Goal: Task Accomplishment & Management: Manage account settings

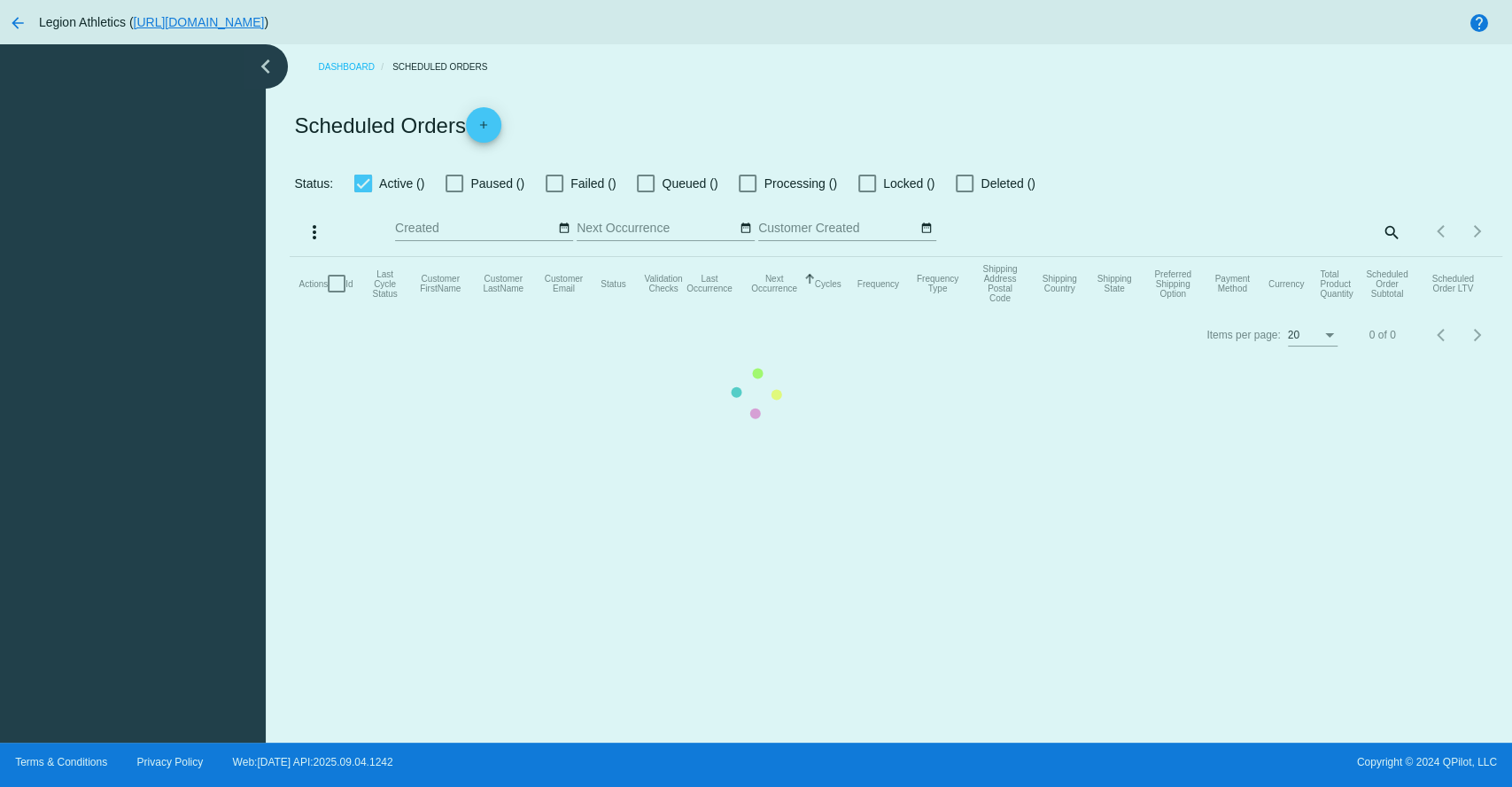
checkbox input "true"
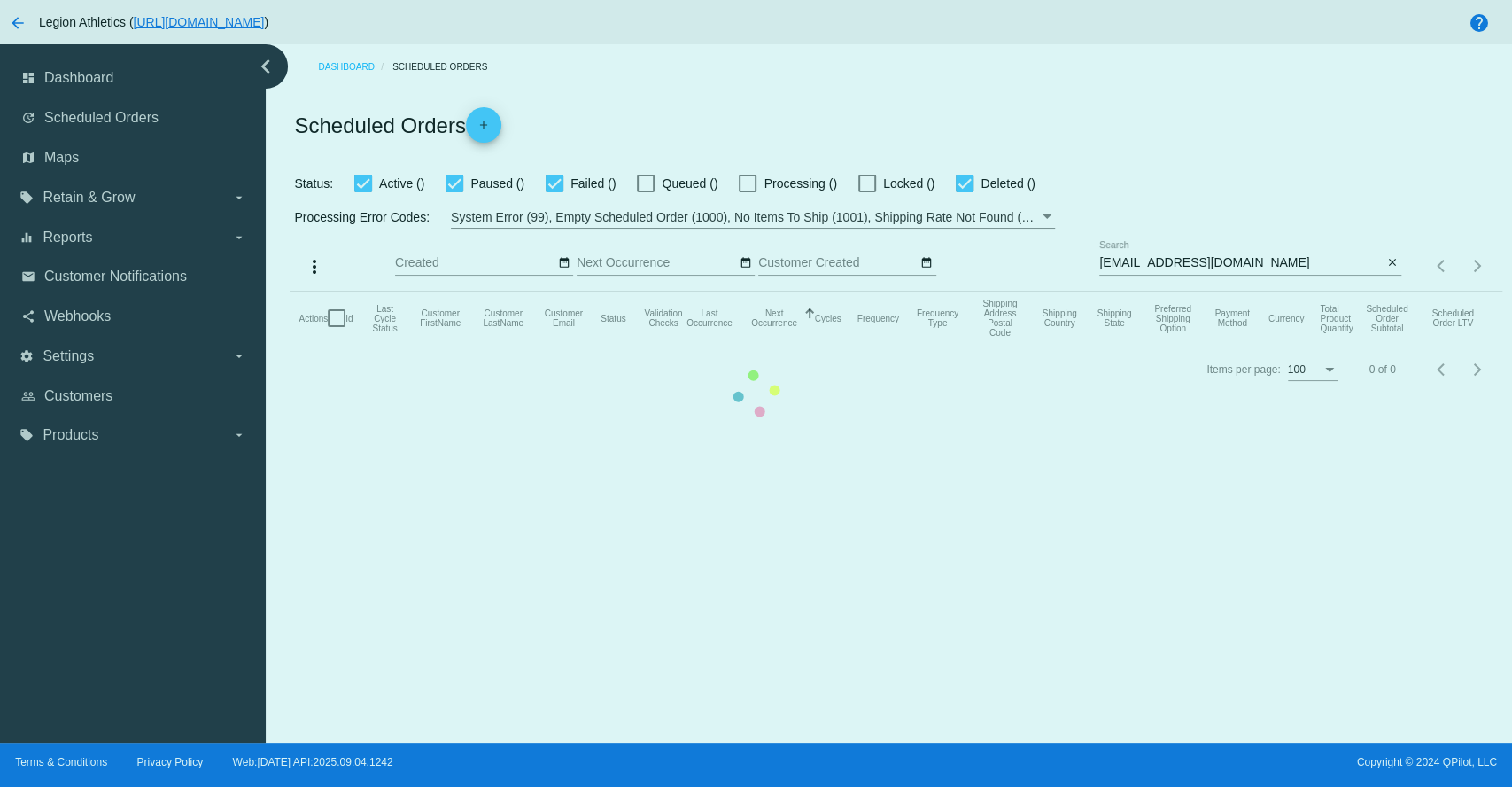
click at [1215, 291] on mat-table "Actions Id Last Cycle Status Customer FirstName Customer LastName Customer Emai…" at bounding box center [895, 317] width 1211 height 53
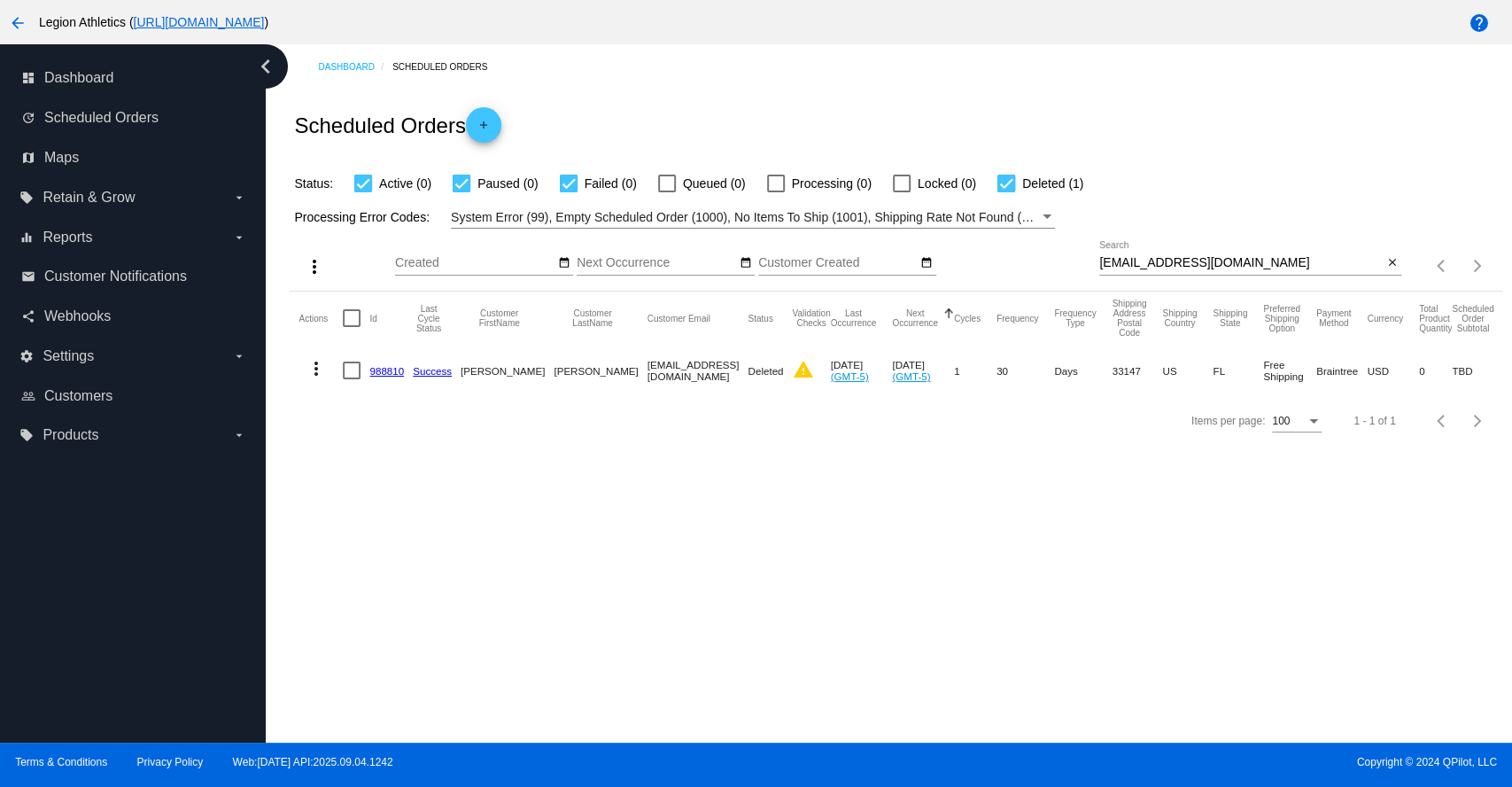
click at [1215, 261] on input "Lisy2204@hotmail.com" at bounding box center [1241, 263] width 284 height 14
paste input "mperez828@att.net"
type input "mperez828@att.net"
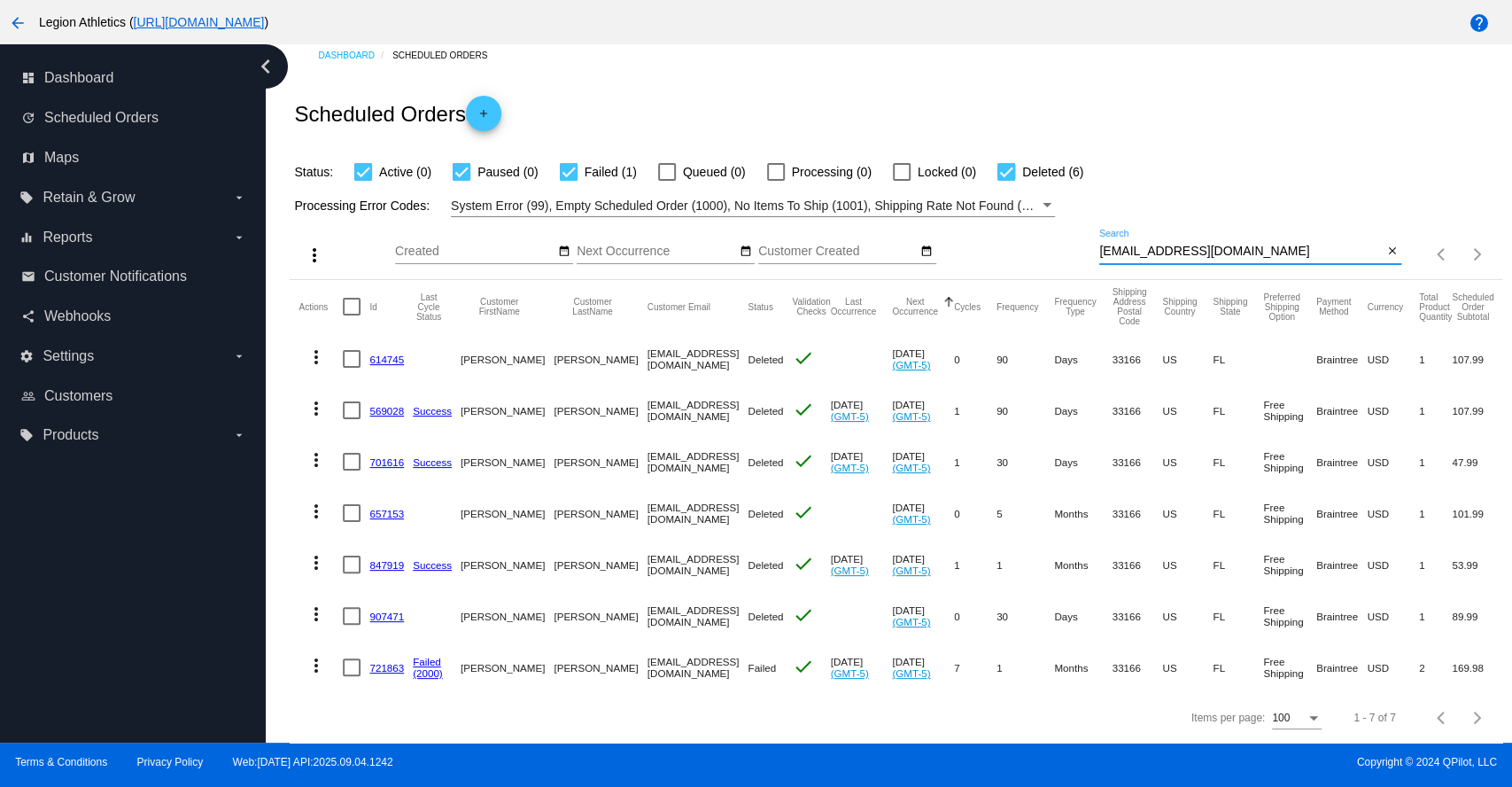
scroll to position [27, 0]
click at [389, 662] on link "721863" at bounding box center [386, 668] width 34 height 11
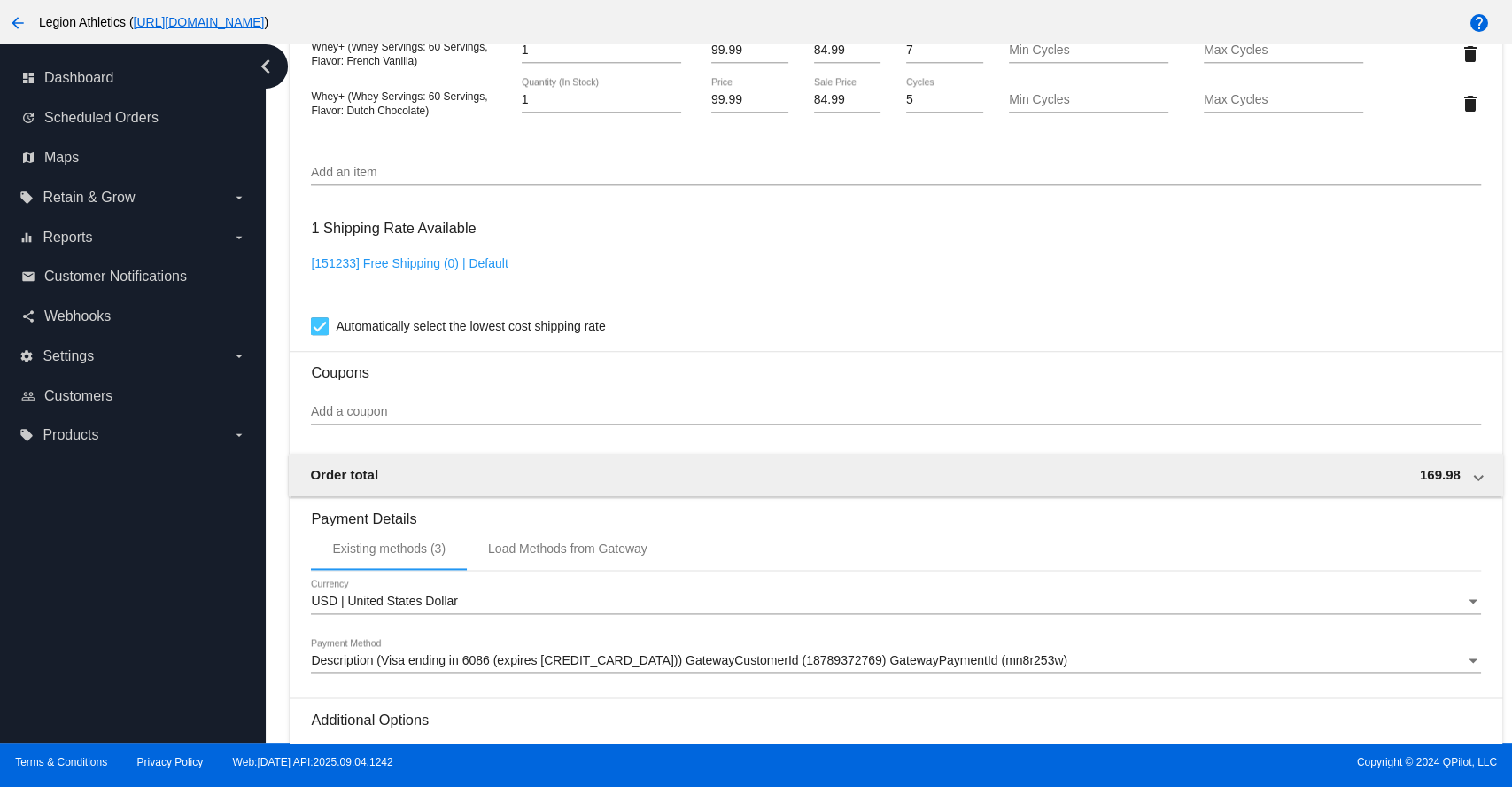
scroll to position [1574, 0]
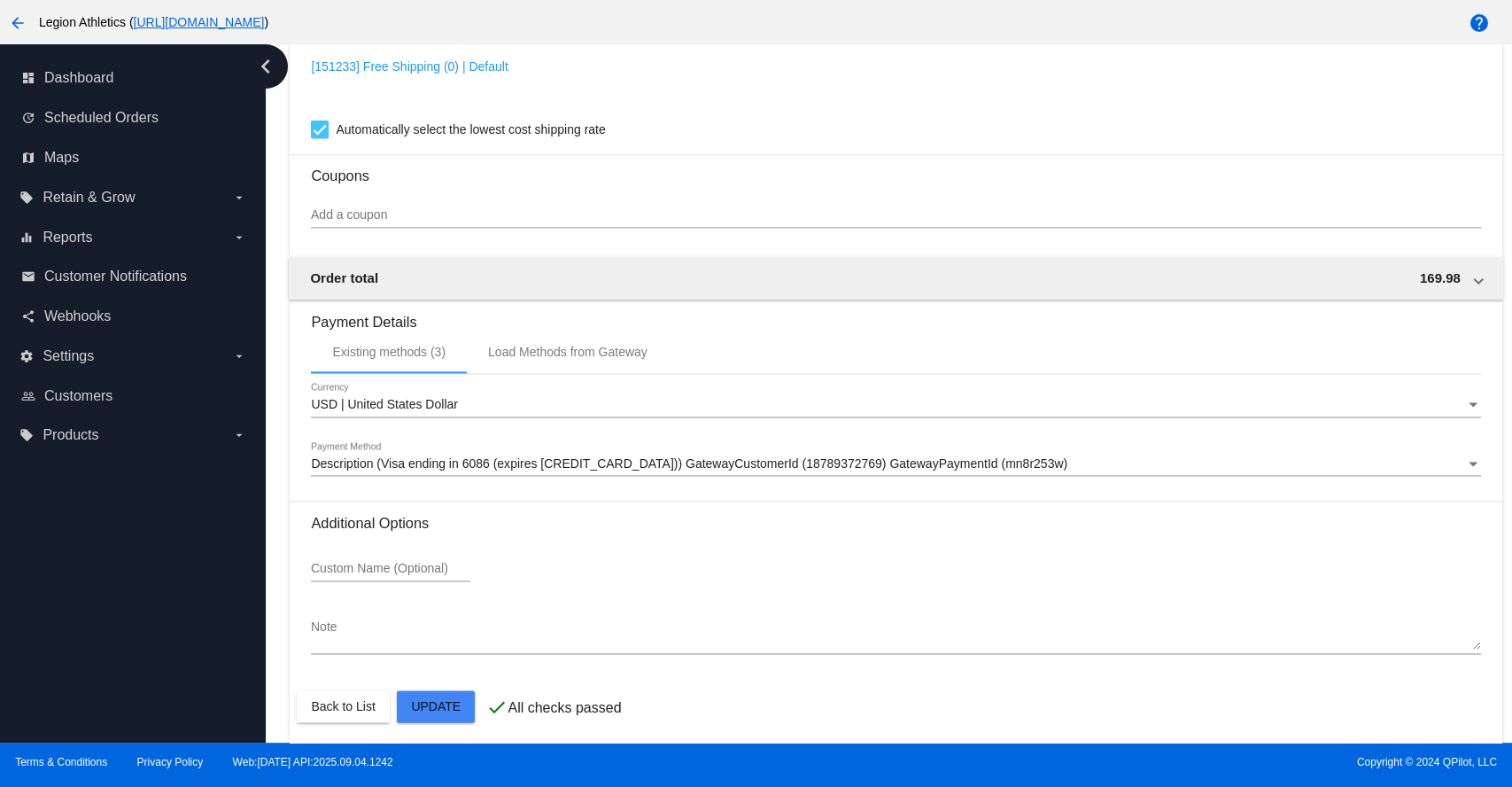
click at [1048, 472] on div "Description (Visa ending in 6086 (expires [CREDIT_CARD_DATA])) GatewayCustomerI…" at bounding box center [887, 463] width 1153 height 14
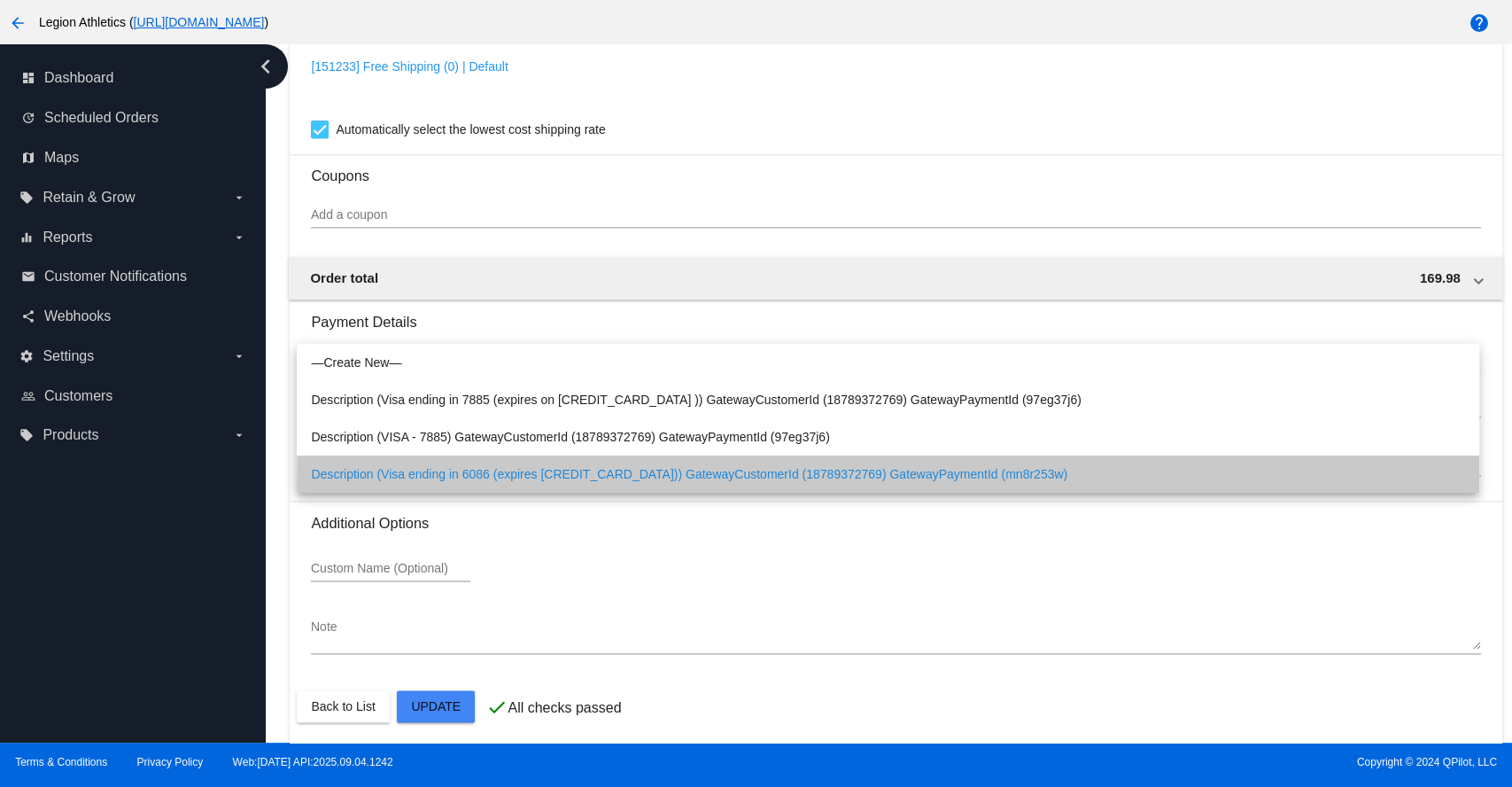
click at [1127, 486] on span "Description (Visa ending in 6086 (expires [CREDIT_CARD_DATA])) GatewayCustomerI…" at bounding box center [888, 473] width 1154 height 37
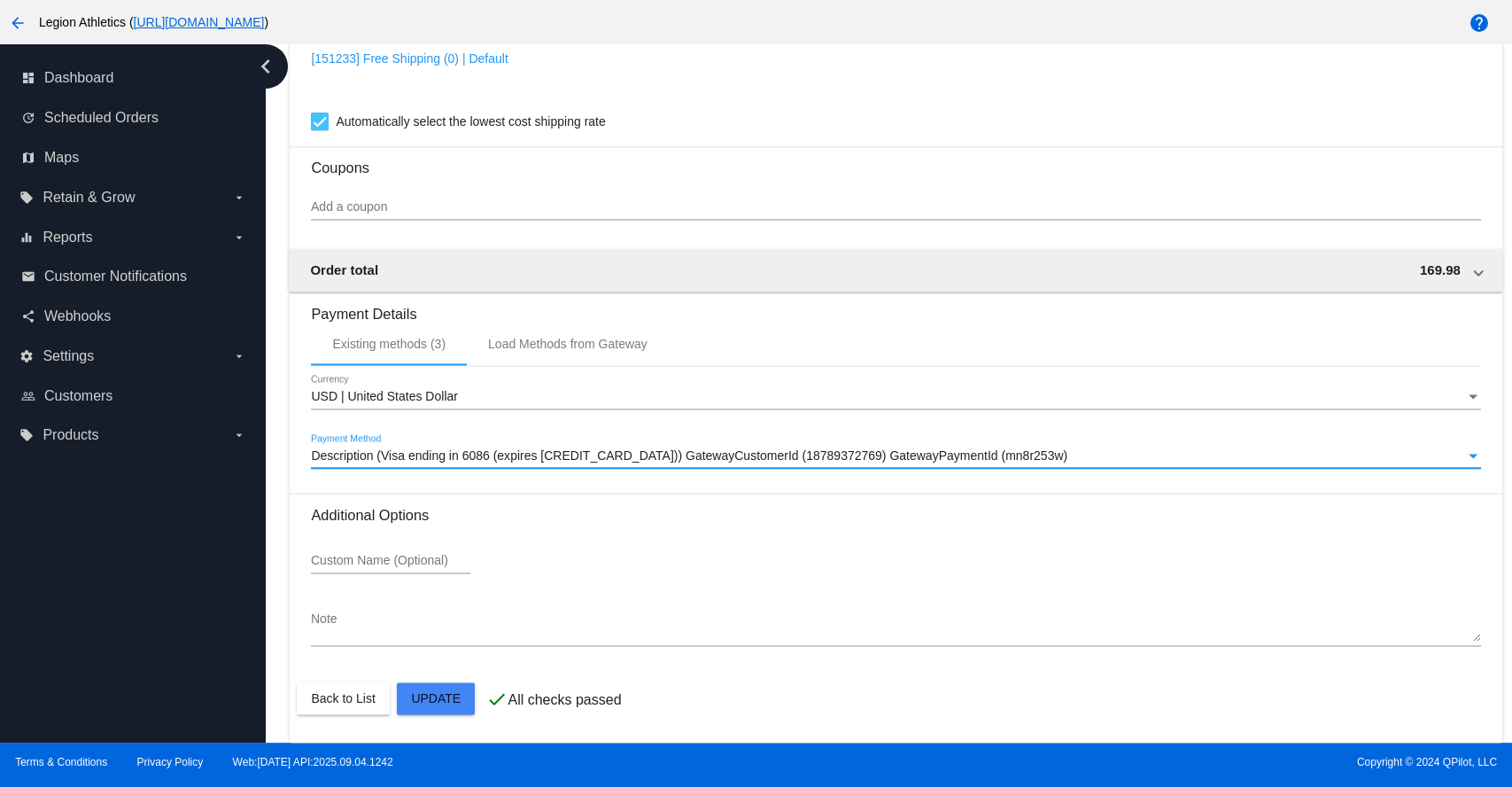
scroll to position [1594, 0]
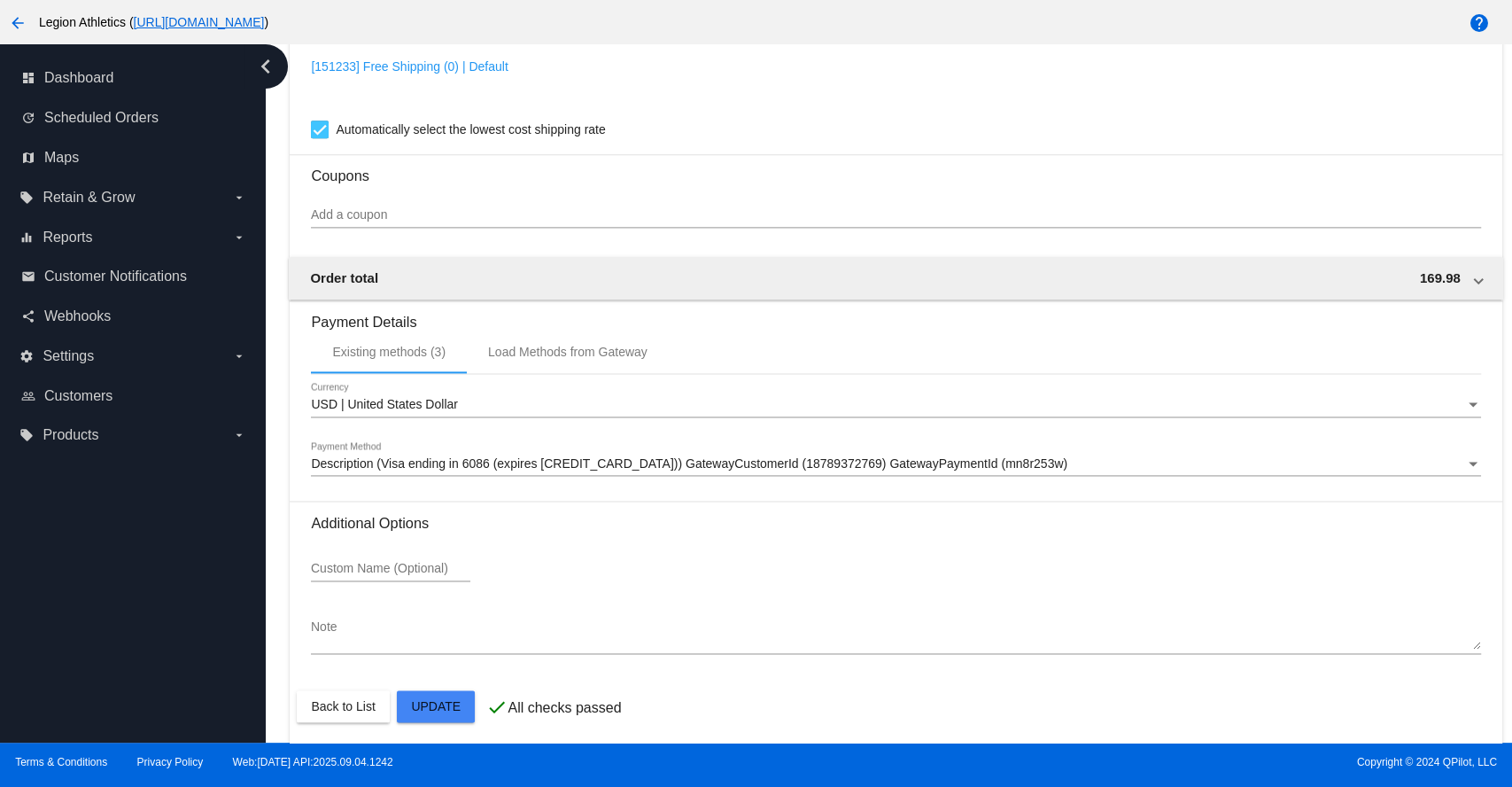
scroll to position [1594, 0]
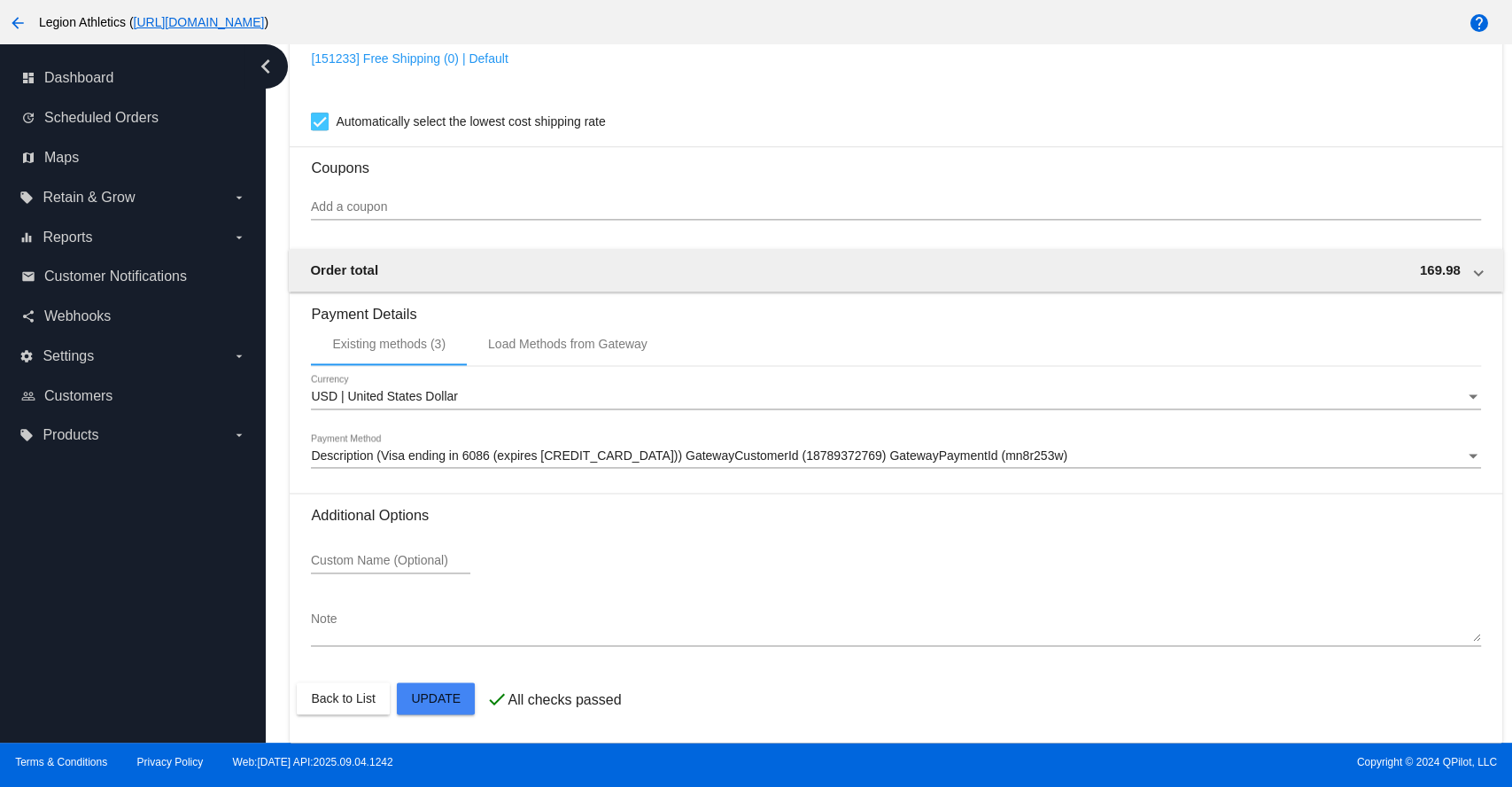
click at [886, 458] on span "Description (Visa ending in 6086 (expires [CREDIT_CARD_DATA])) GatewayCustomerI…" at bounding box center [689, 455] width 756 height 14
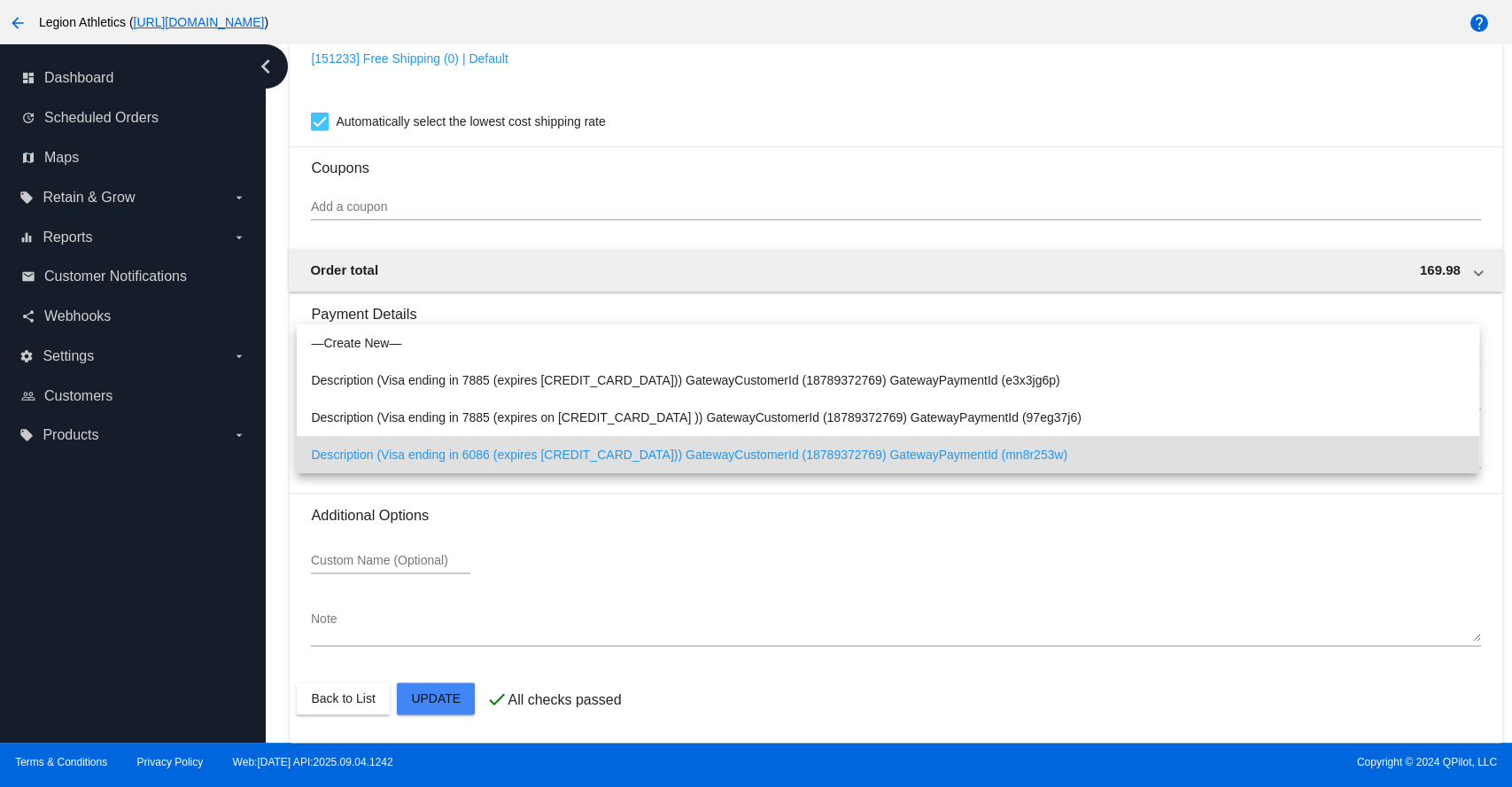
click at [1079, 261] on div at bounding box center [756, 393] width 1512 height 787
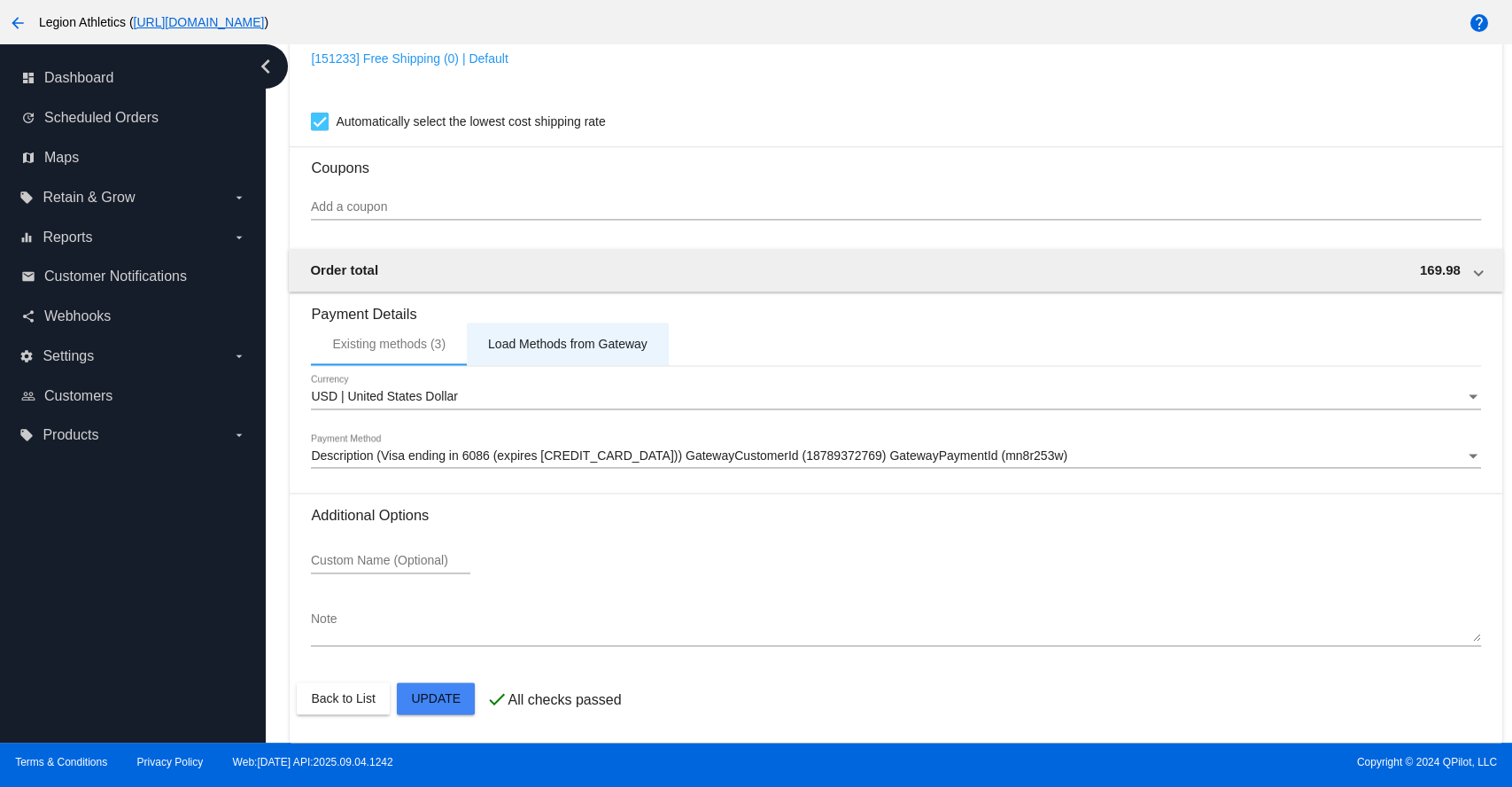
click at [620, 338] on div "Load Methods from Gateway" at bounding box center [568, 343] width 159 height 14
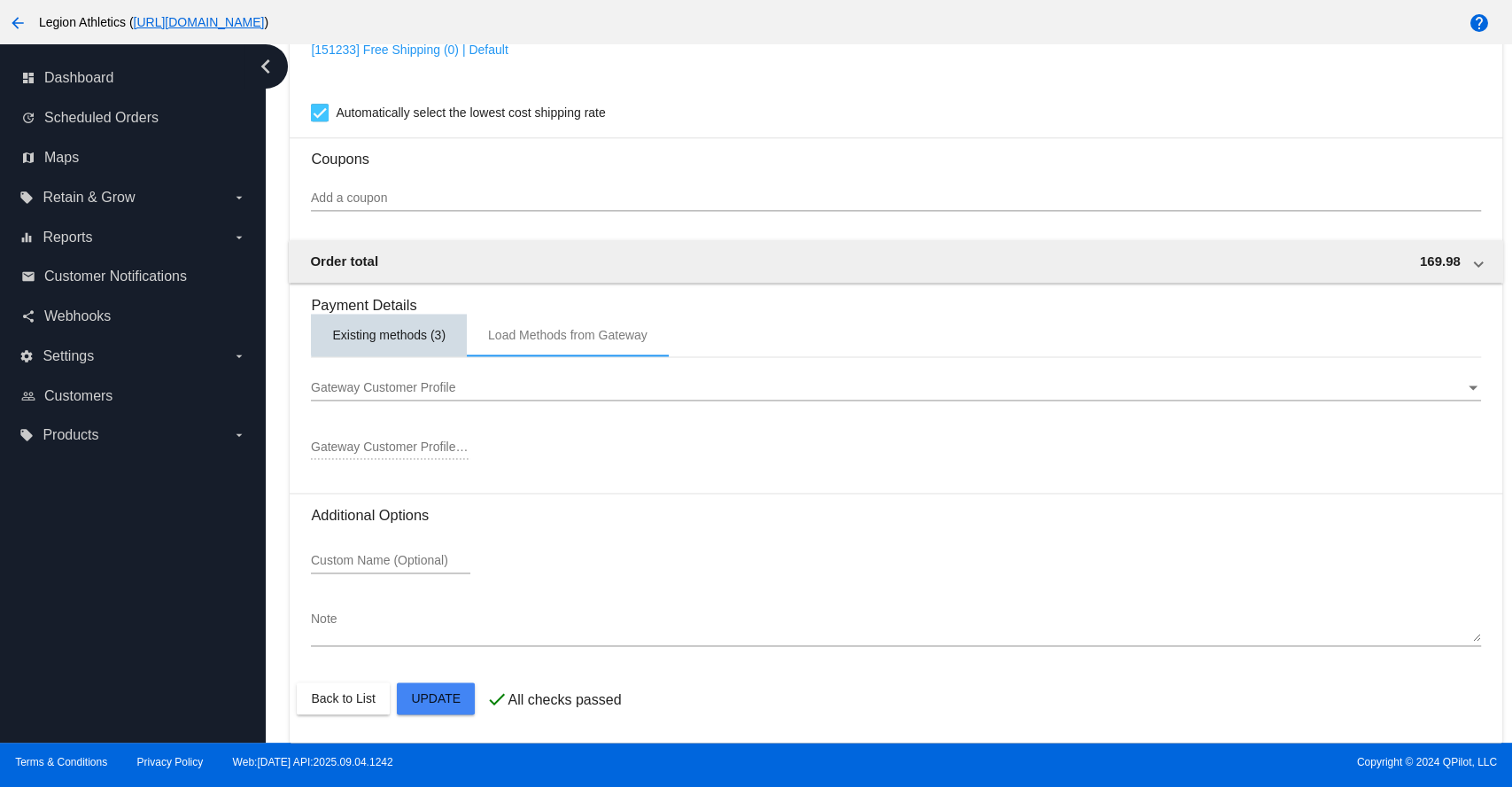
click at [418, 340] on div "Existing methods (3)" at bounding box center [388, 334] width 114 height 14
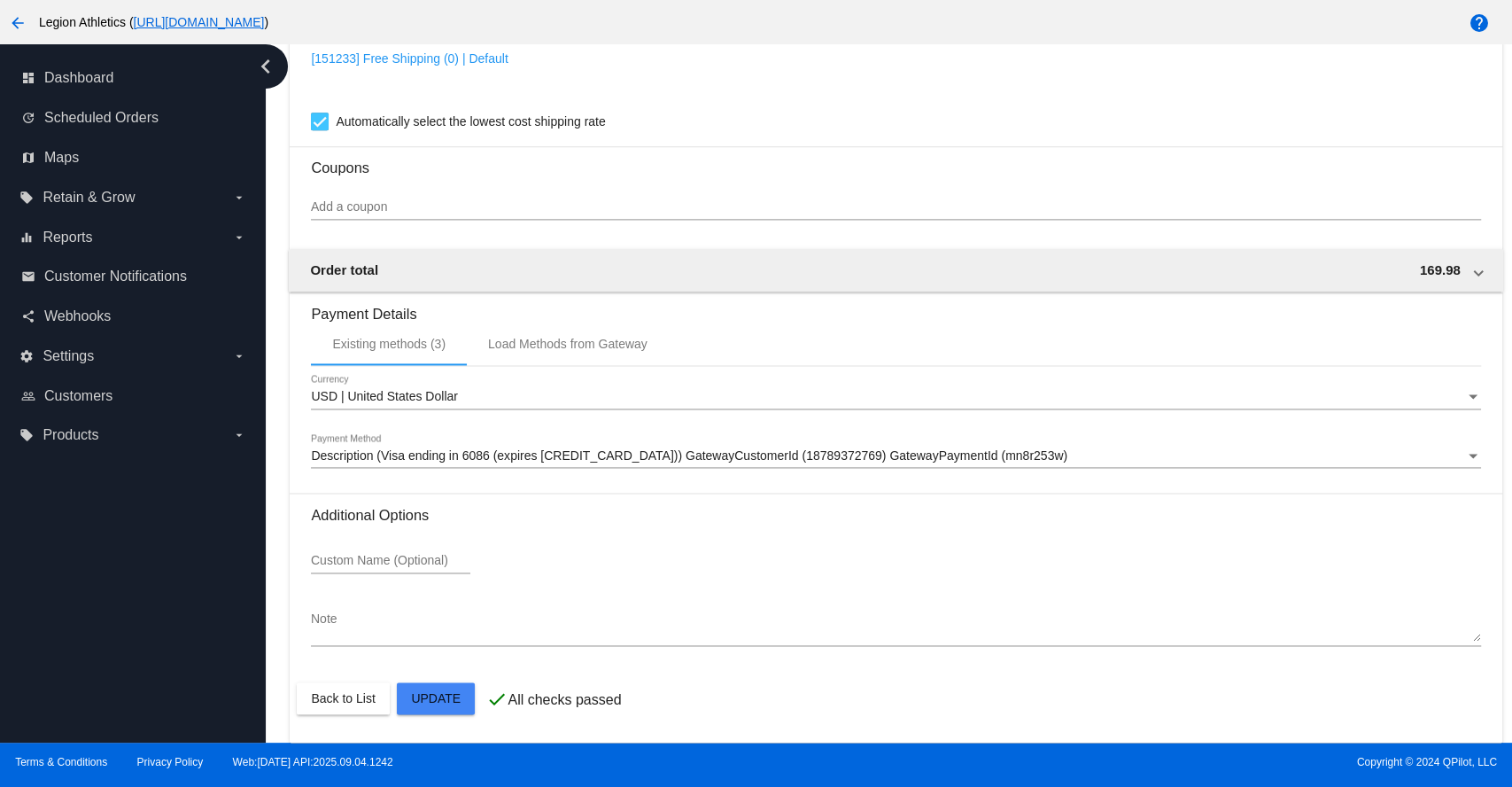
click at [703, 452] on span "Description (Visa ending in 6086 (expires [CREDIT_CARD_DATA])) GatewayCustomerI…" at bounding box center [689, 455] width 756 height 14
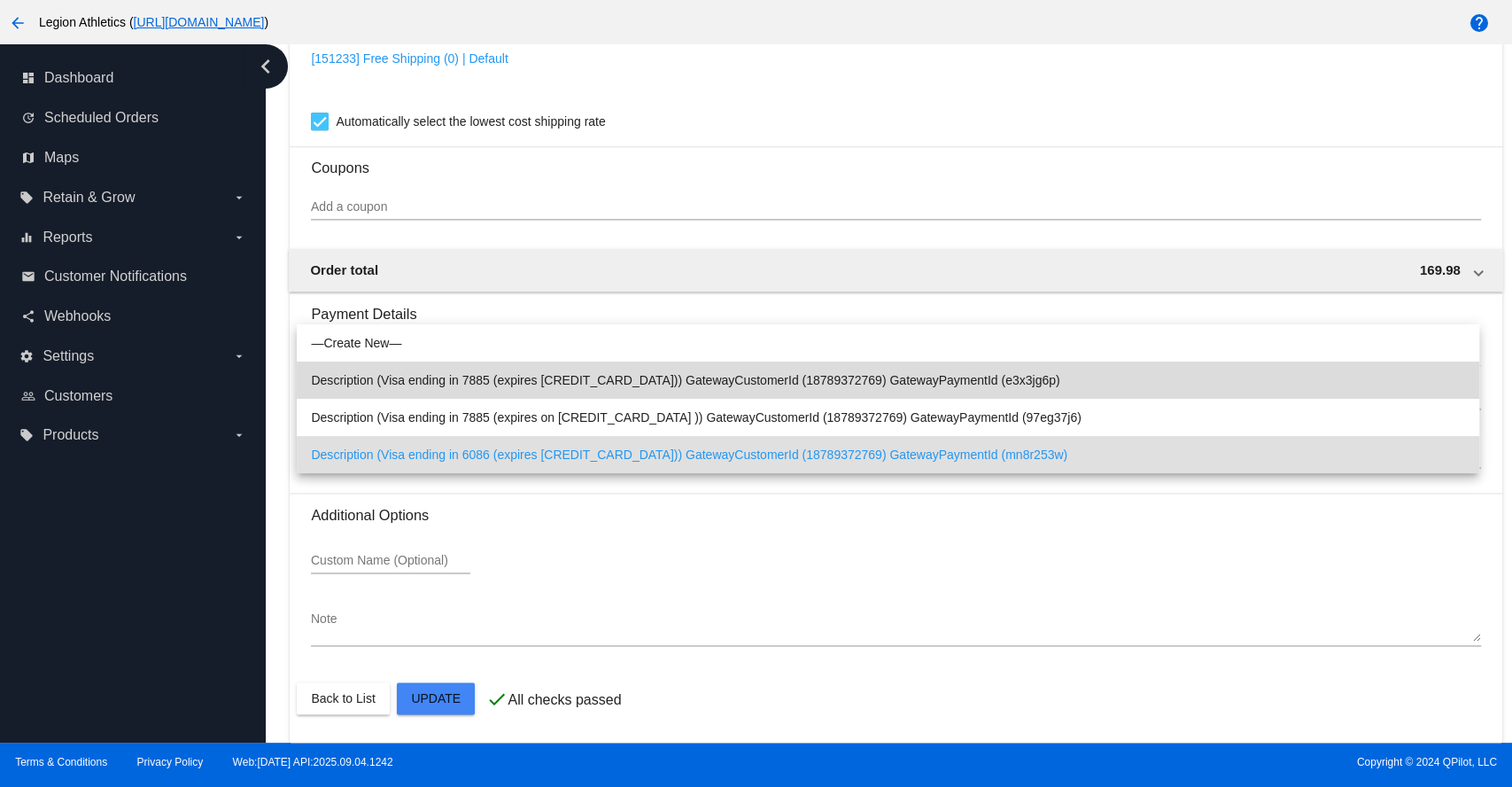
click at [596, 381] on span "Description (Visa ending in 7885 (expires [CREDIT_CARD_DATA])) GatewayCustomerI…" at bounding box center [888, 380] width 1154 height 37
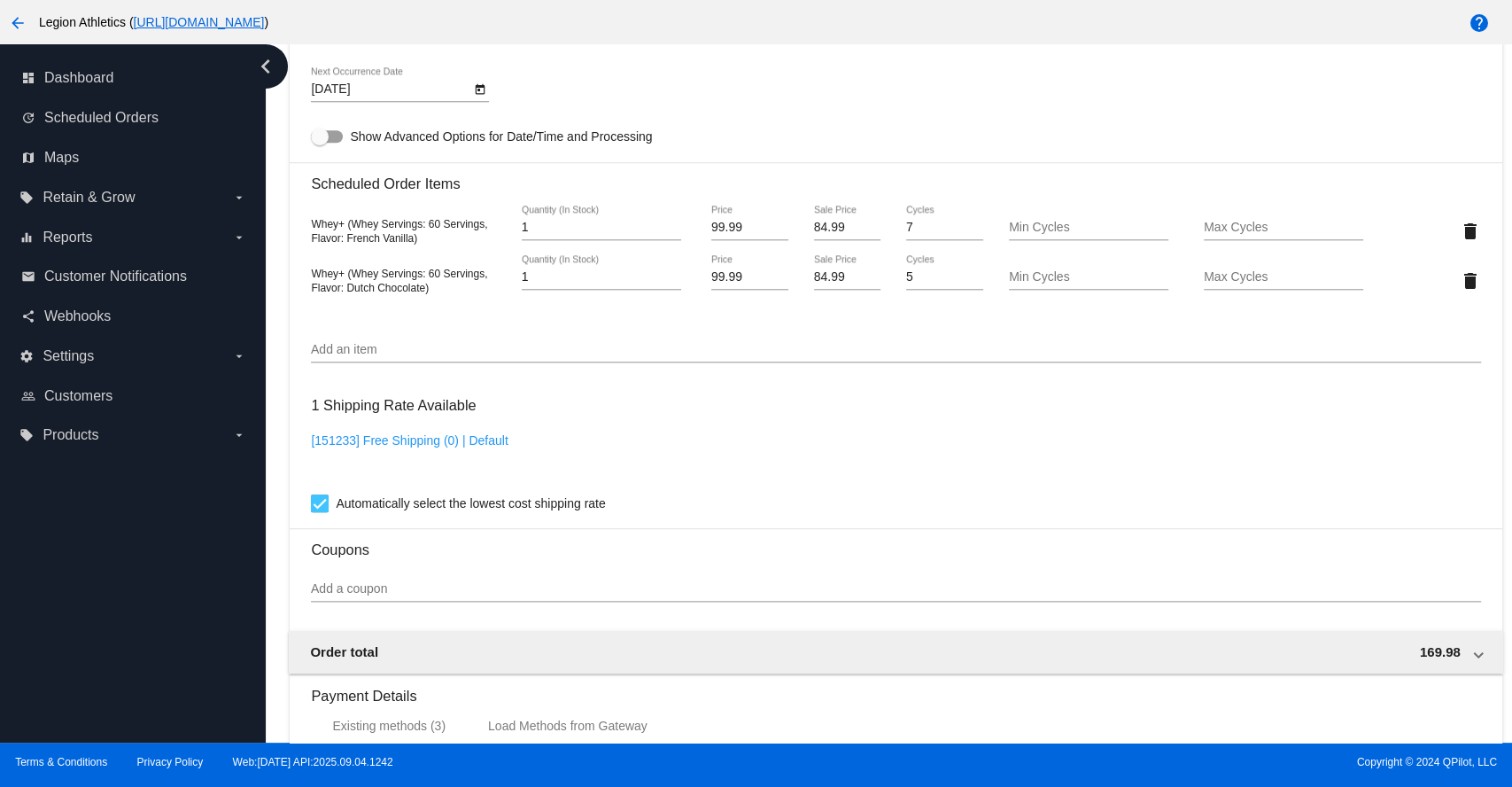
scroll to position [1003, 0]
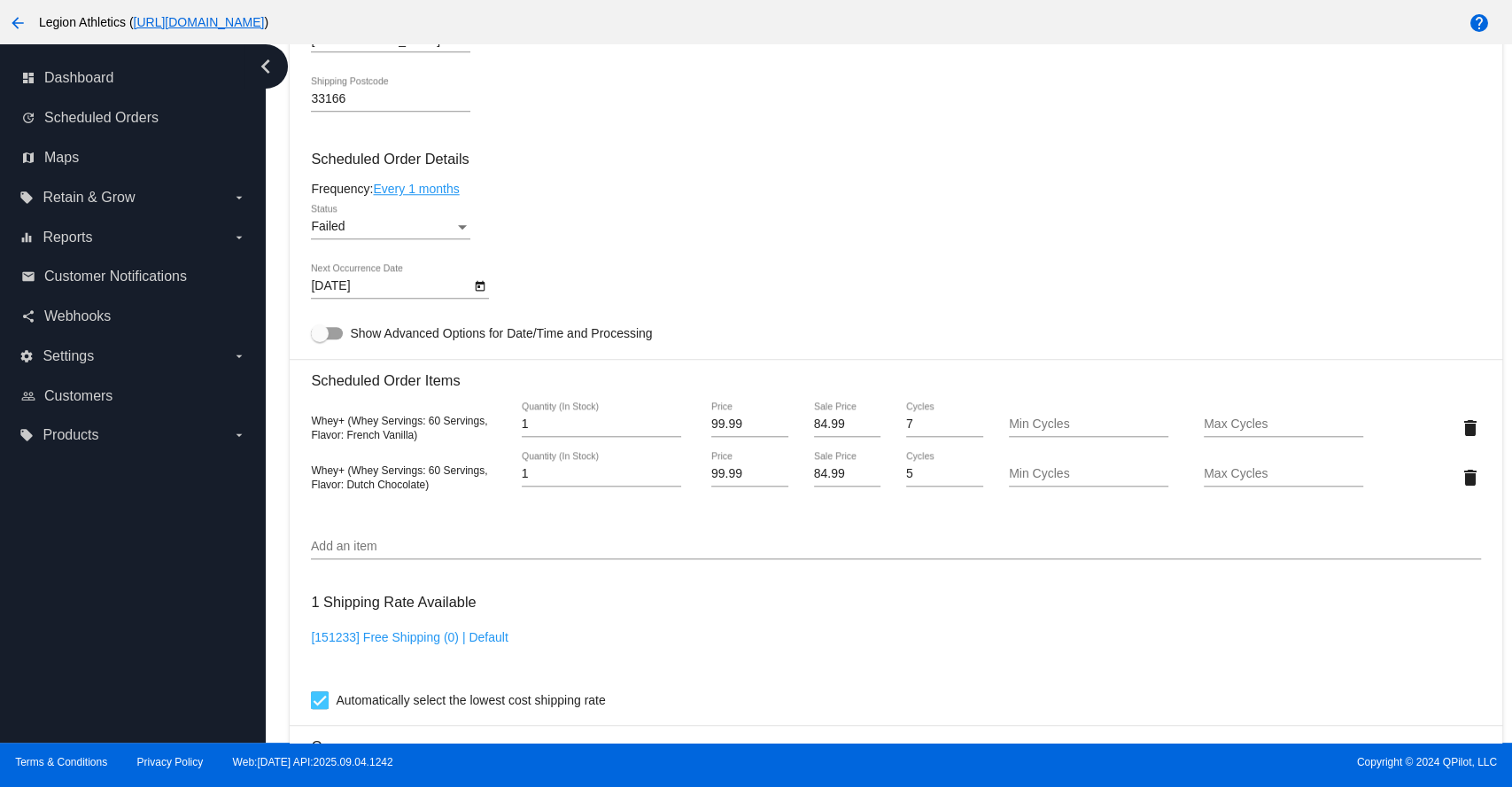
click at [479, 289] on icon "Open calendar" at bounding box center [480, 286] width 10 height 10
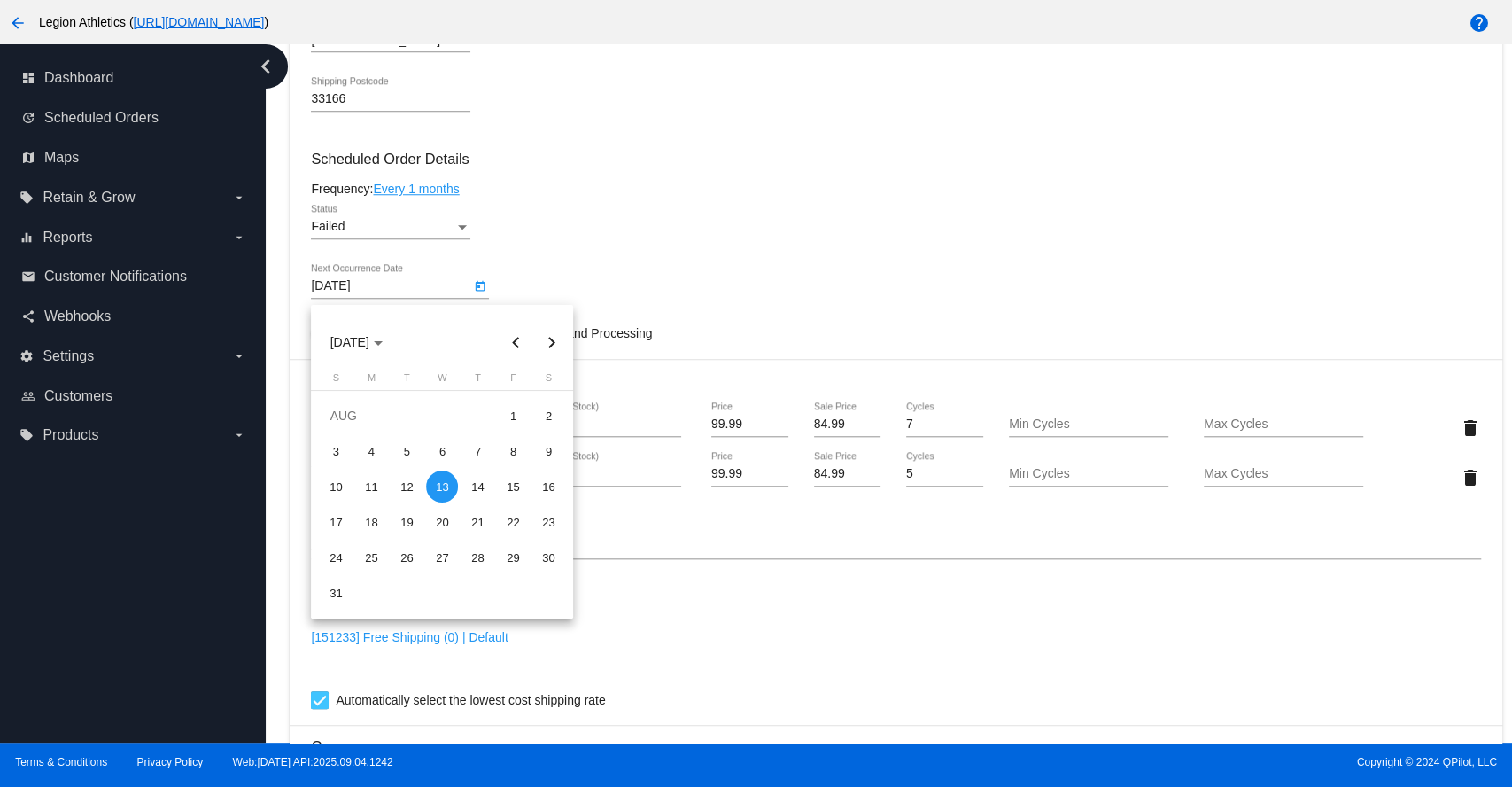
click at [545, 340] on button "Next month" at bounding box center [551, 342] width 35 height 35
click at [375, 487] on div "8" at bounding box center [371, 486] width 31 height 31
type input "[DATE]"
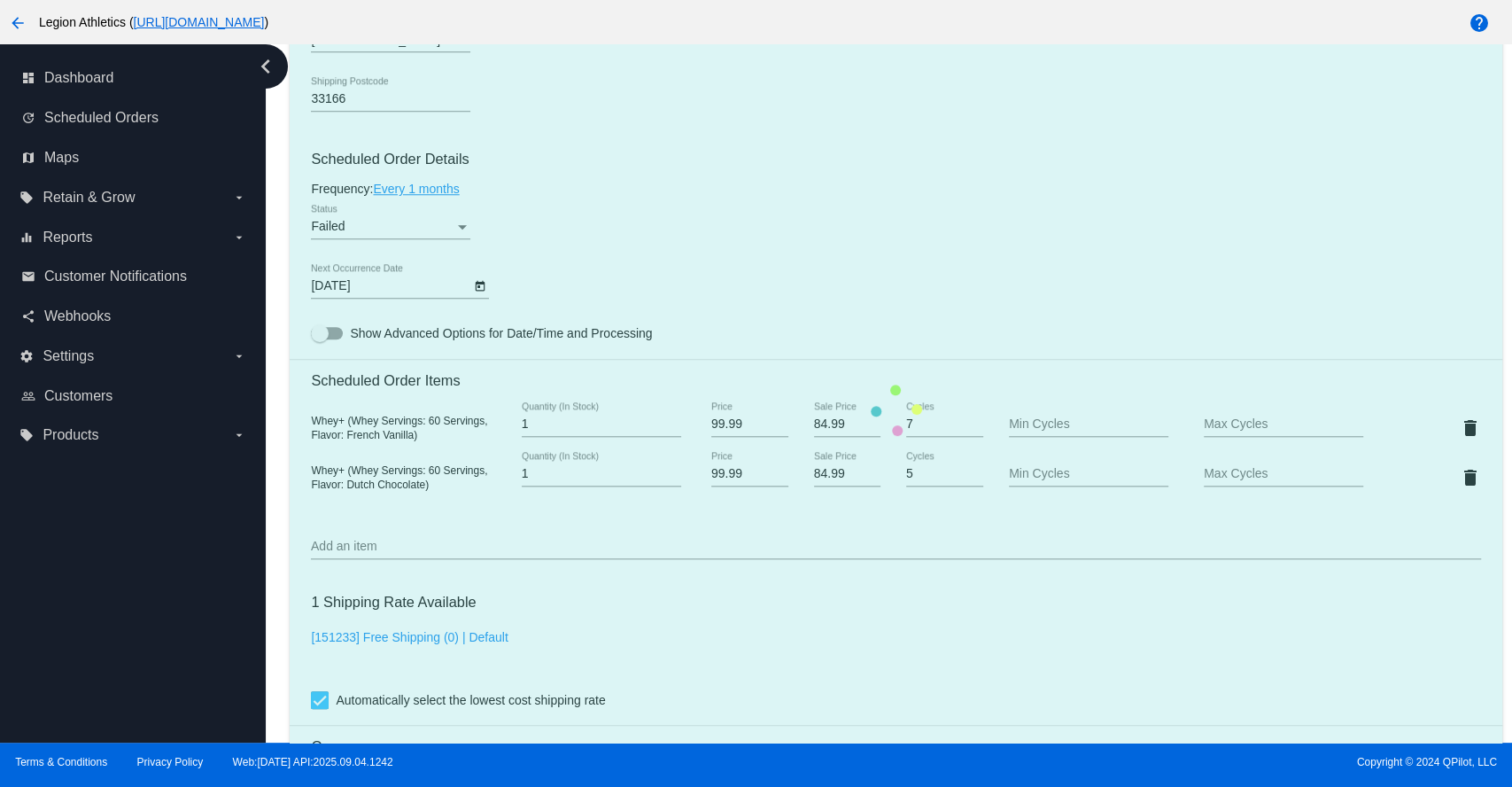
click at [461, 234] on mat-card "Customer 1968437: [PERSON_NAME] [EMAIL_ADDRESS][DOMAIN_NAME] Customer Shipping …" at bounding box center [895, 410] width 1211 height 1821
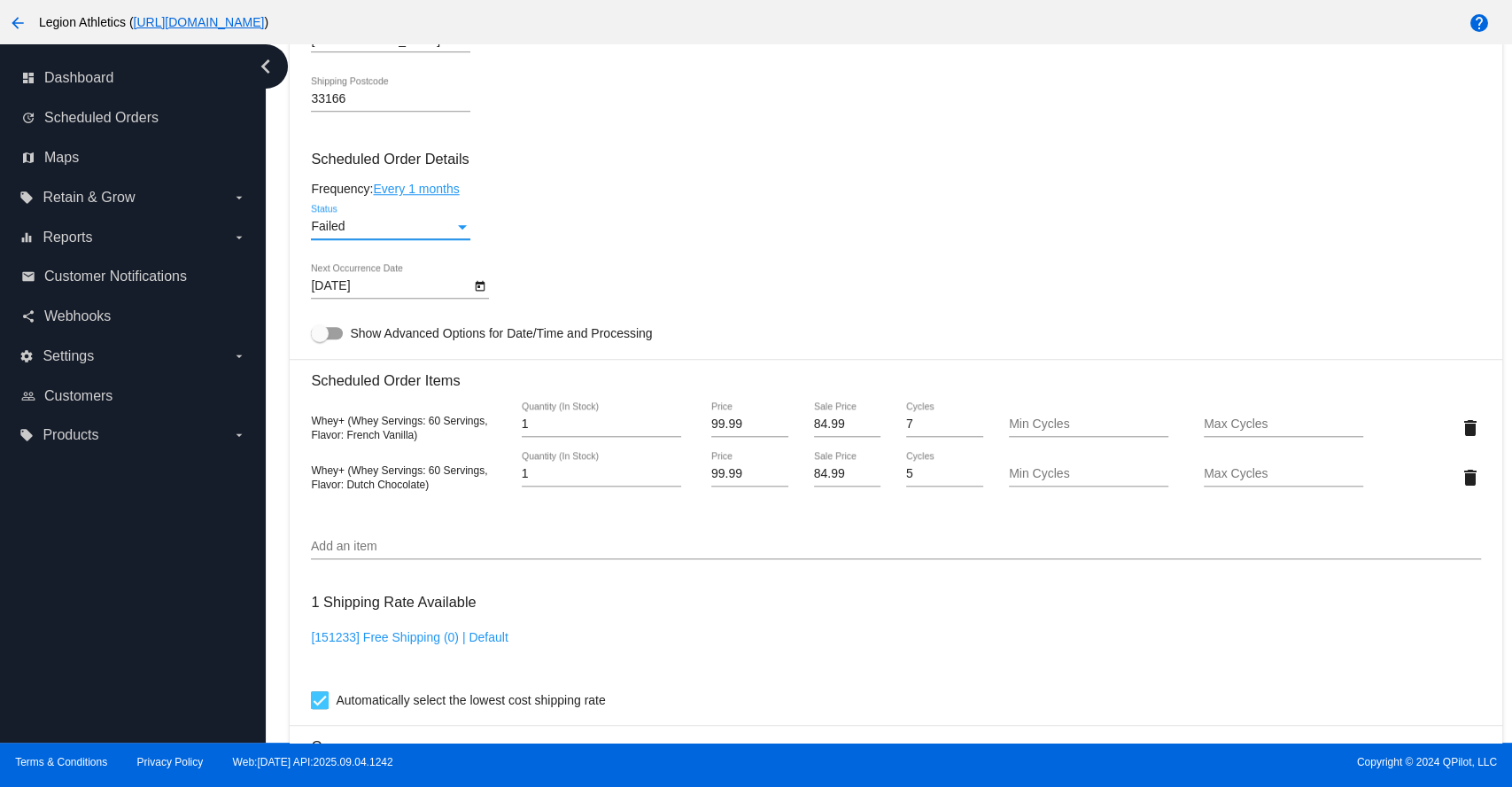
click at [461, 229] on div "Status" at bounding box center [462, 227] width 9 height 5
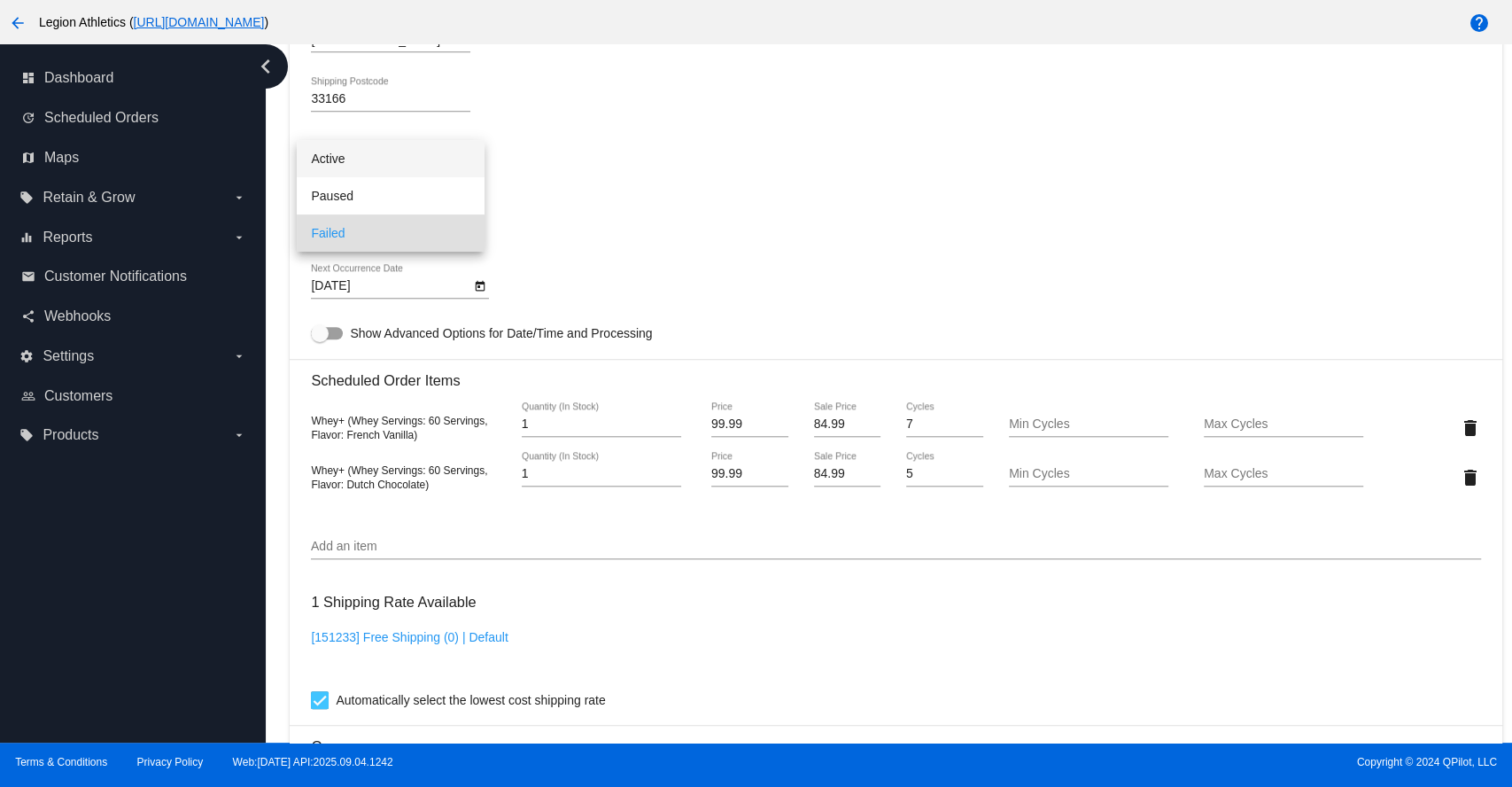
click at [372, 161] on span "Active" at bounding box center [390, 158] width 159 height 37
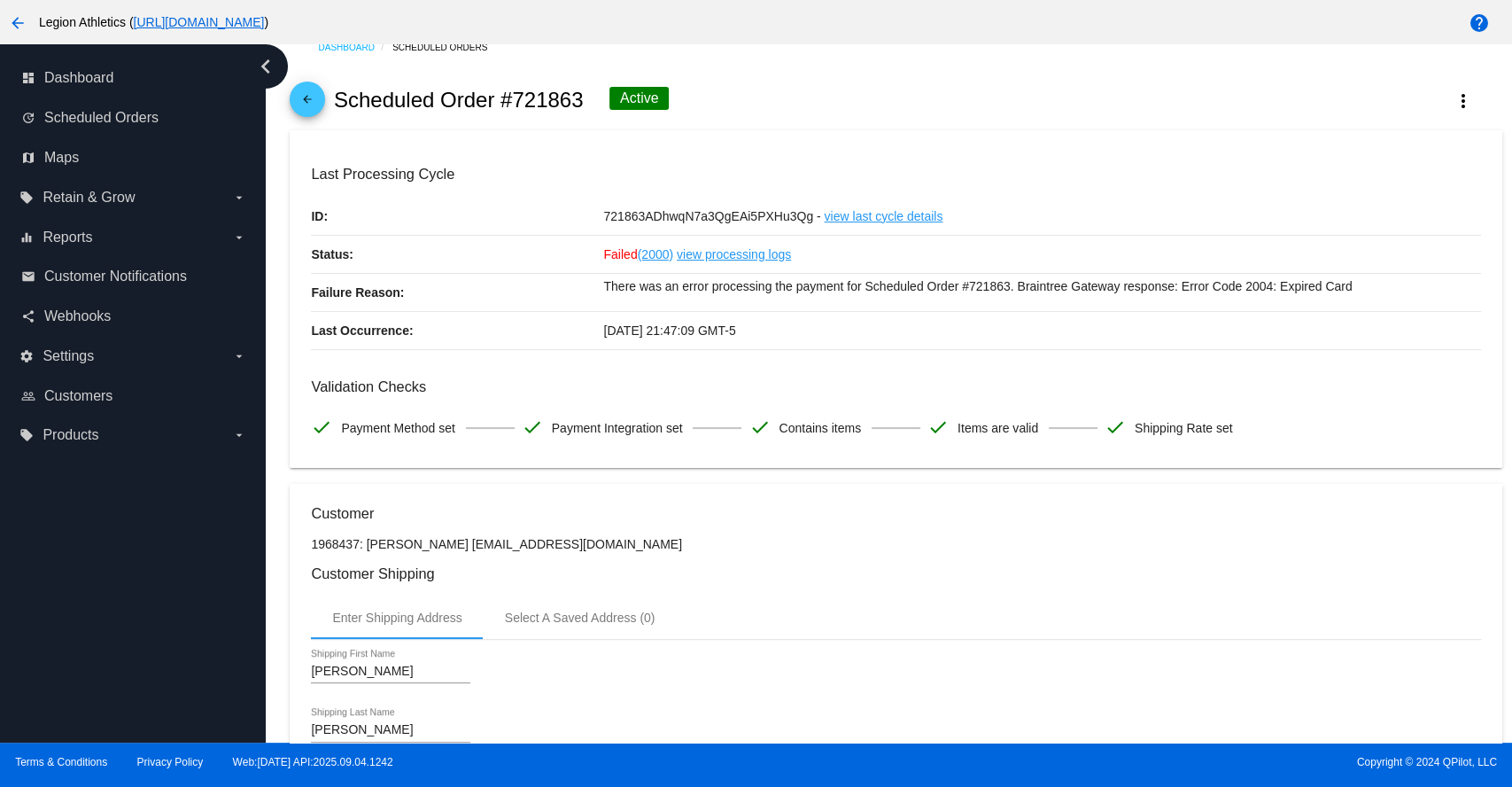
scroll to position [0, 0]
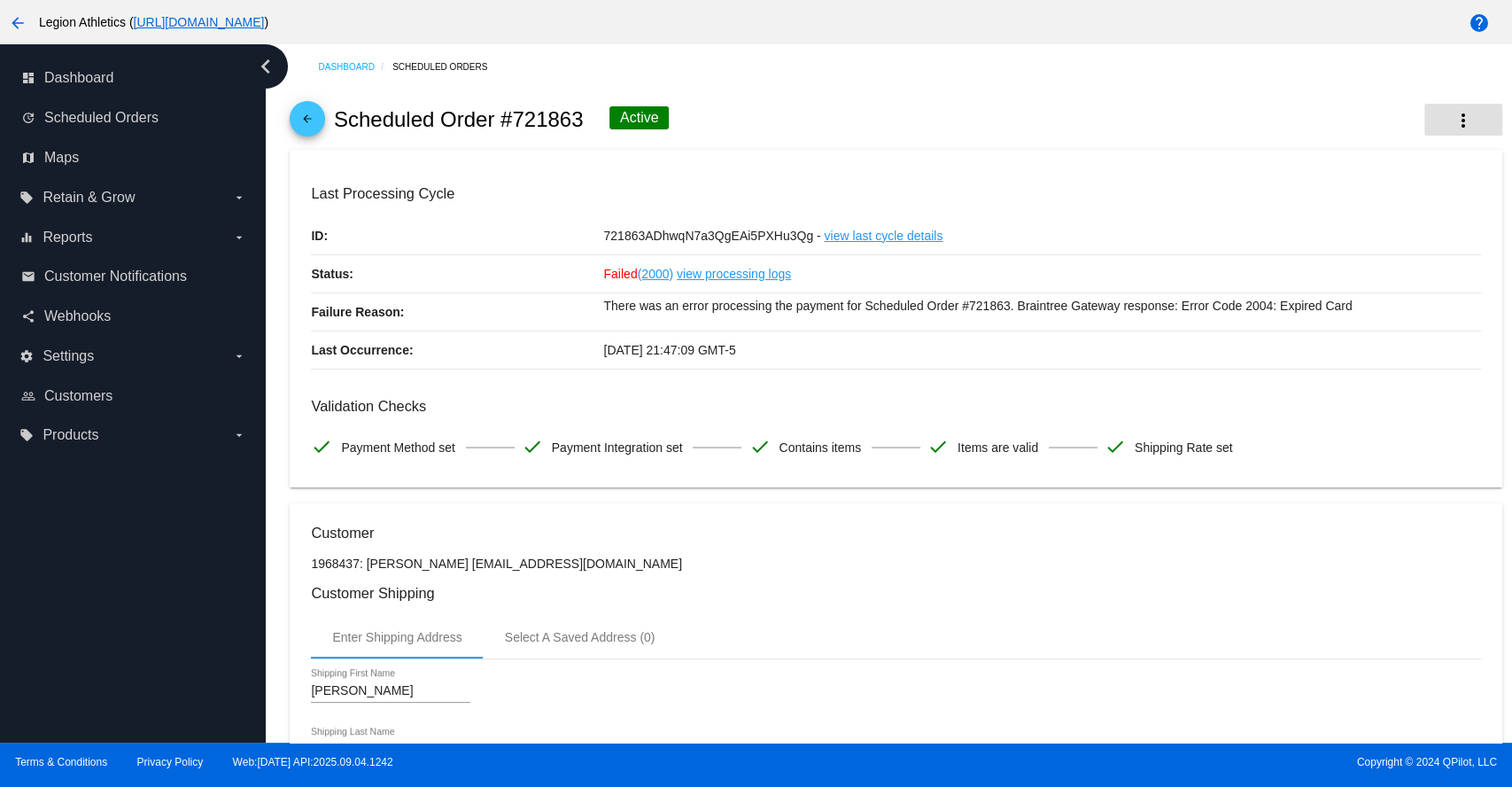
click at [1453, 128] on mat-icon "more_vert" at bounding box center [1463, 120] width 21 height 21
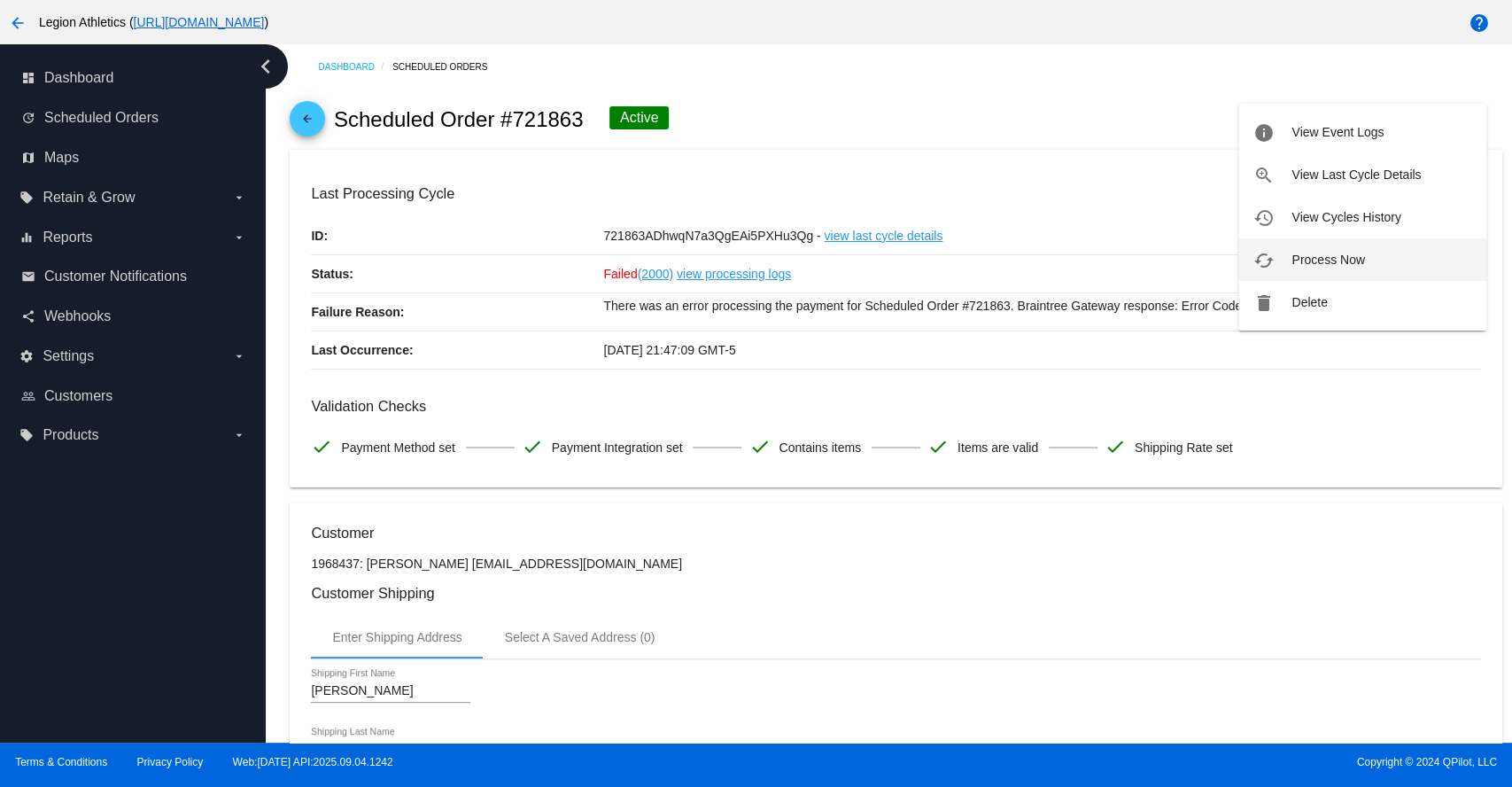
click at [1339, 253] on span "Process Now" at bounding box center [1328, 259] width 73 height 14
